Goal: Task Accomplishment & Management: Manage account settings

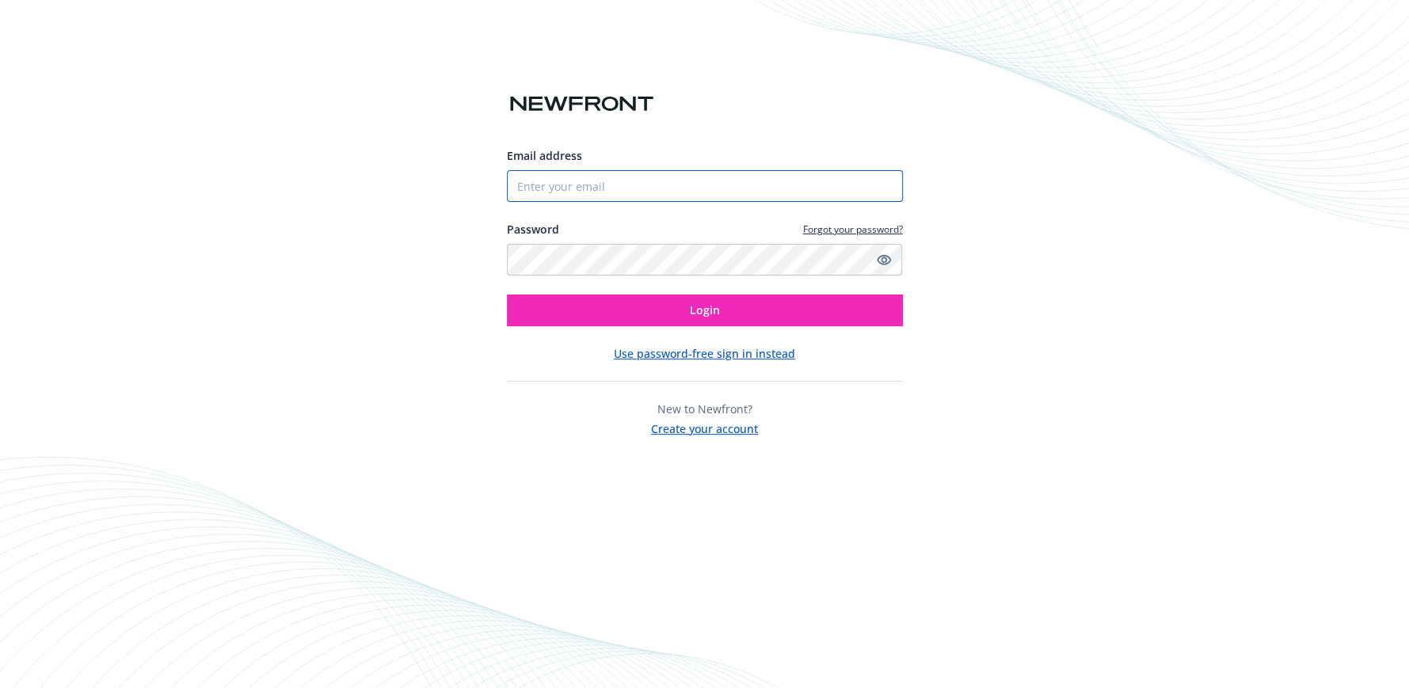
click at [611, 189] on input "Email address" at bounding box center [705, 186] width 396 height 32
type input "[EMAIL_ADDRESS][DOMAIN_NAME]"
click at [507, 295] on button "Login" at bounding box center [705, 311] width 396 height 32
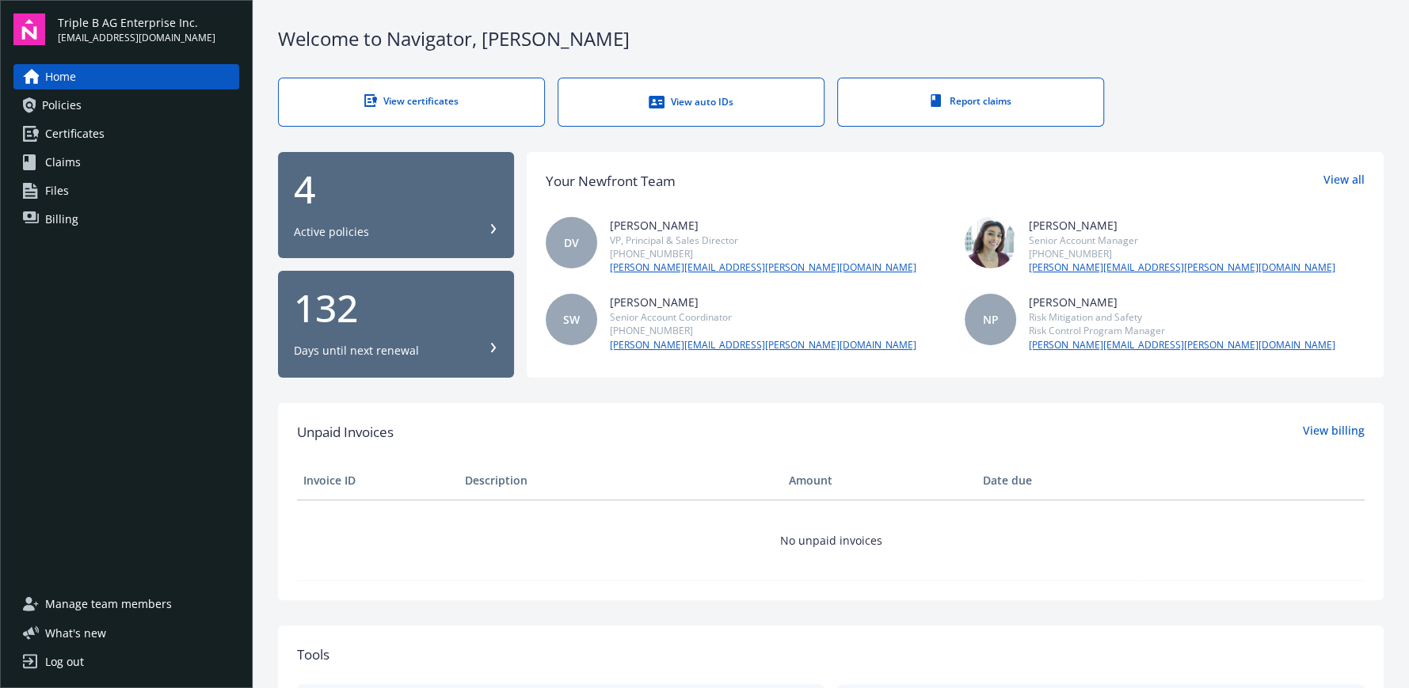
click at [59, 208] on span "Billing" at bounding box center [61, 219] width 33 height 25
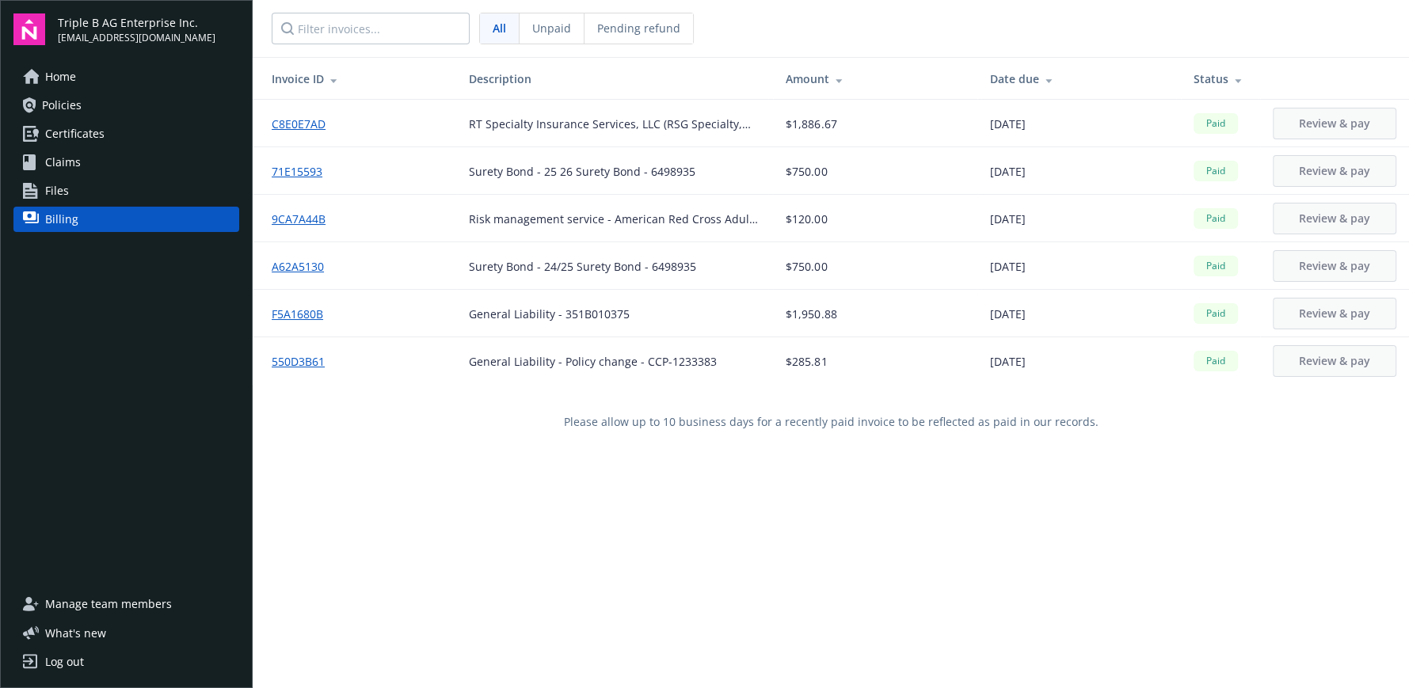
click at [297, 218] on link "9CA7A44B" at bounding box center [305, 219] width 67 height 17
click at [71, 666] on div "Log out" at bounding box center [64, 662] width 39 height 25
